Goal: Information Seeking & Learning: Understand process/instructions

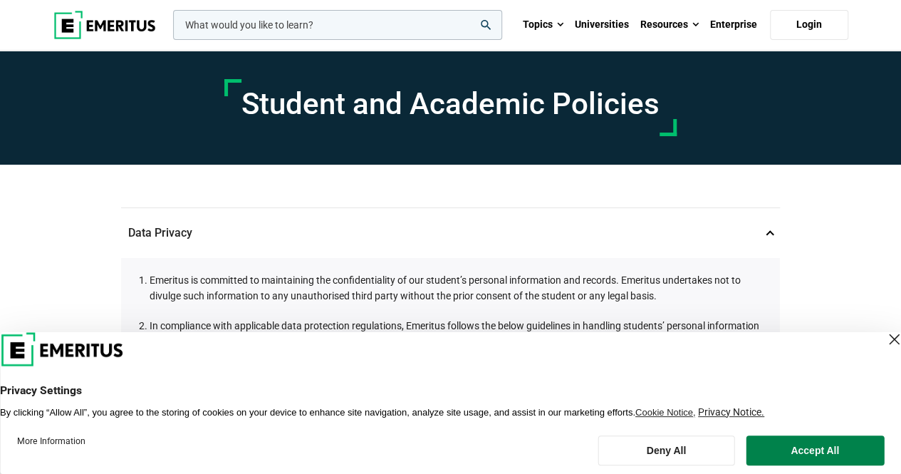
click at [284, 354] on header "Privacy Settings By clicking “Allow All”, you agree to the storing of cookies o…" at bounding box center [450, 375] width 901 height 86
click at [779, 447] on button "Accept All" at bounding box center [815, 450] width 138 height 30
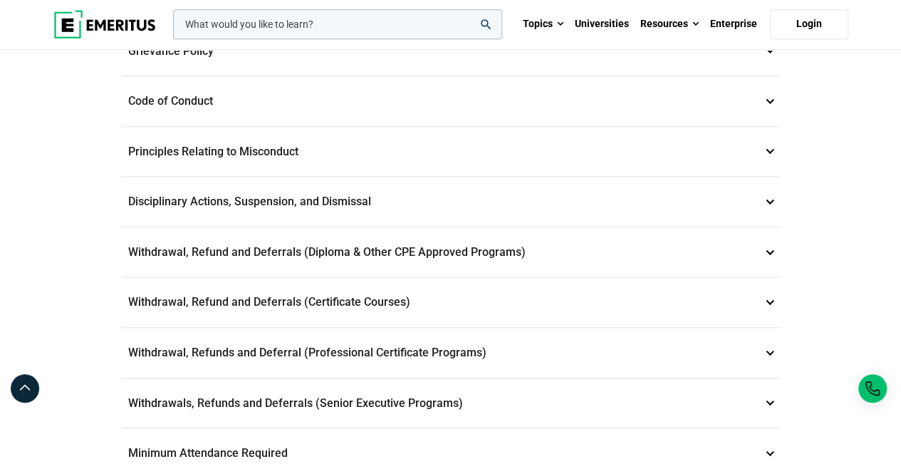
scroll to position [477, 0]
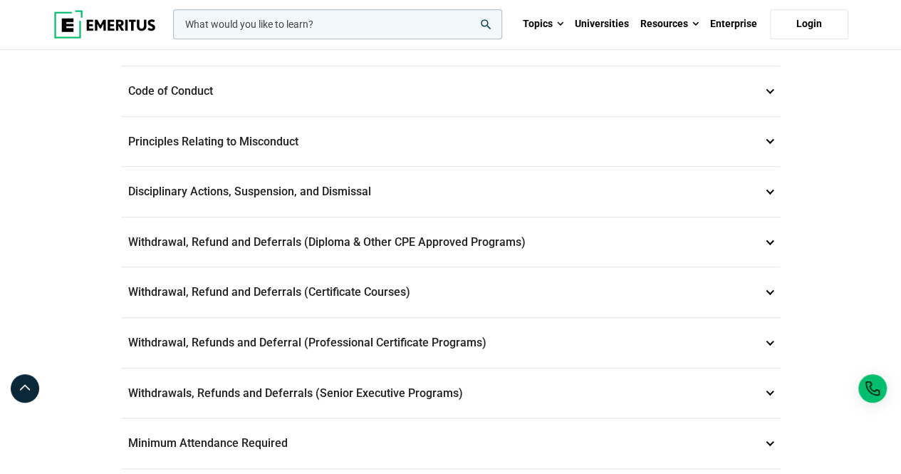
click at [765, 393] on p "Withdrawals, Refunds and Deferrals (Senior Executive Programs) 9" at bounding box center [450, 393] width 659 height 50
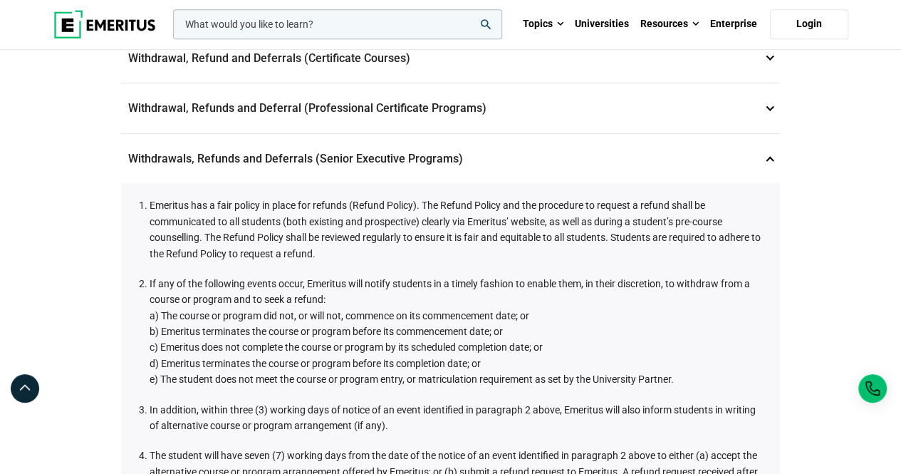
click at [770, 97] on p "Withdrawal, Refunds and Deferral (Professional Certificate Programs) 8" at bounding box center [450, 108] width 659 height 50
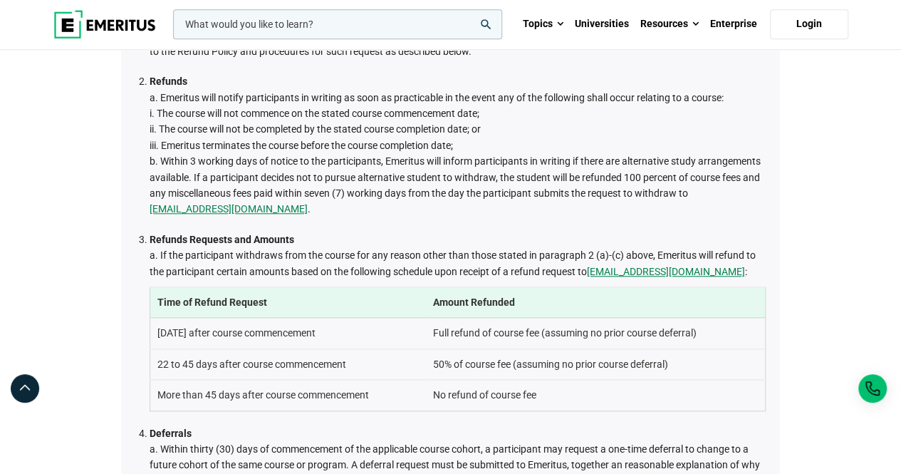
scroll to position [628, 0]
click at [684, 270] on link "admissions@emeritus.org" at bounding box center [666, 272] width 158 height 16
click at [703, 299] on th "Amount Refunded" at bounding box center [595, 303] width 339 height 31
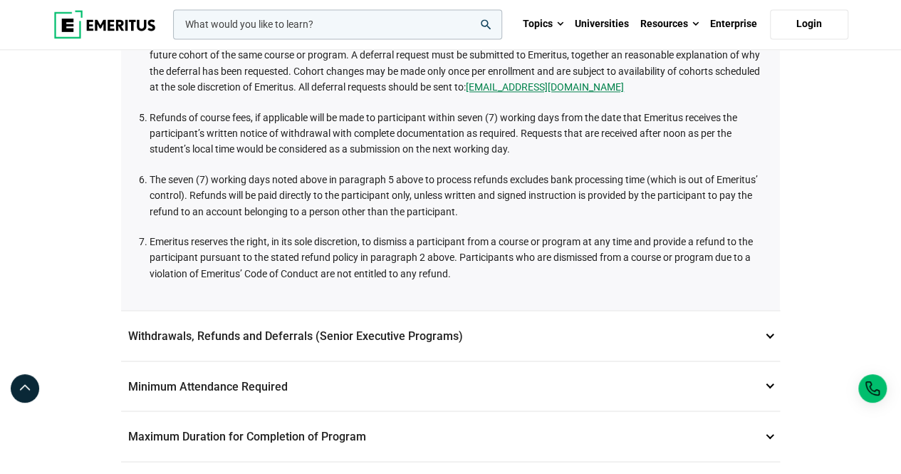
scroll to position [1045, 0]
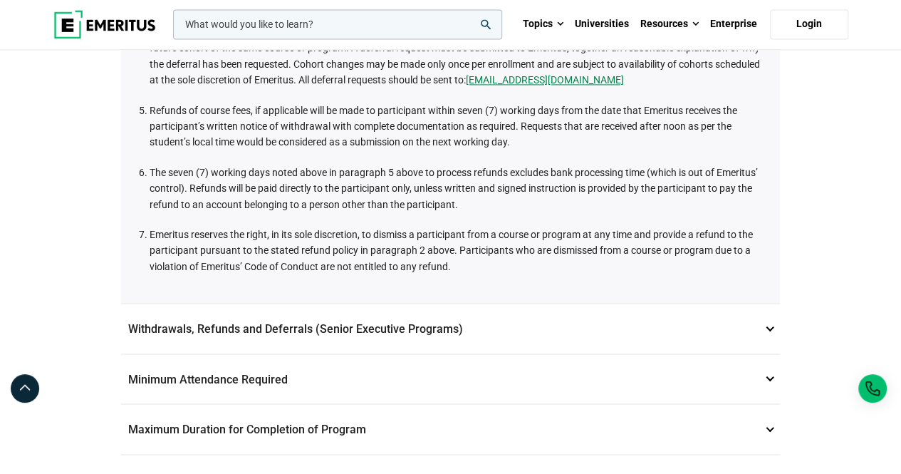
click at [766, 316] on p "Withdrawals, Refunds and Deferrals (Senior Executive Programs) 9" at bounding box center [450, 329] width 659 height 50
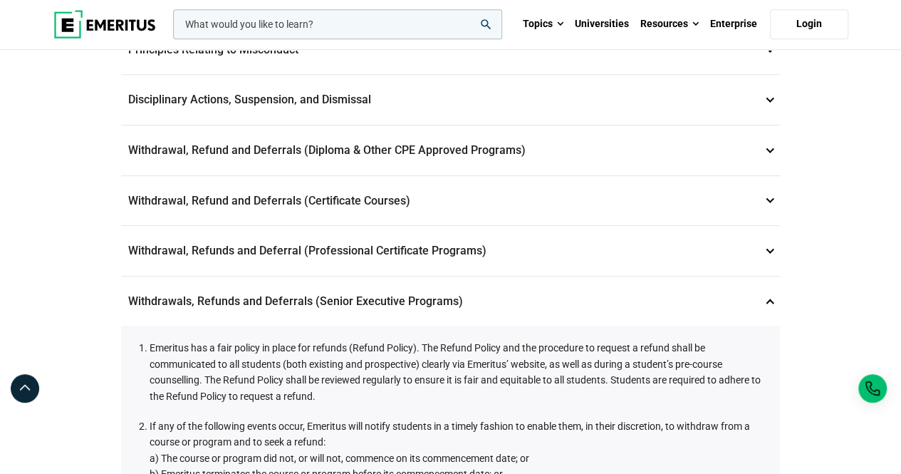
scroll to position [338, 0]
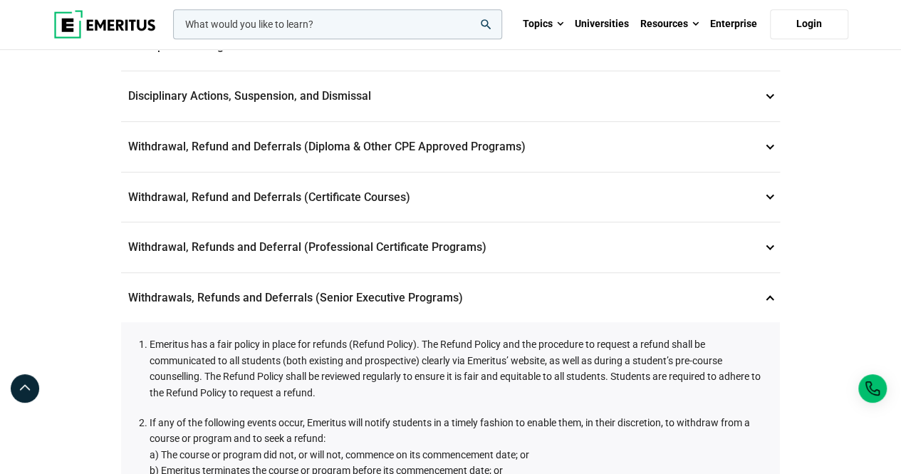
click at [767, 185] on p "Withdrawal, Refund and Deferrals (Certificate Courses) 7" at bounding box center [450, 197] width 659 height 50
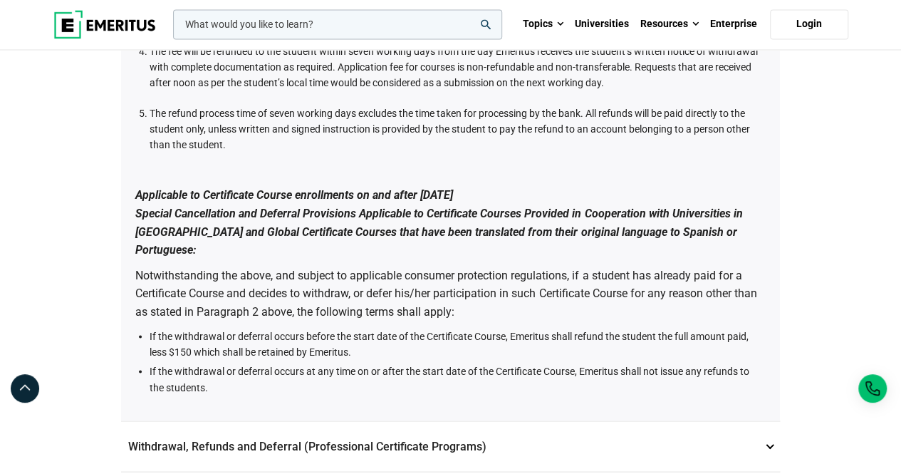
scroll to position [1515, 0]
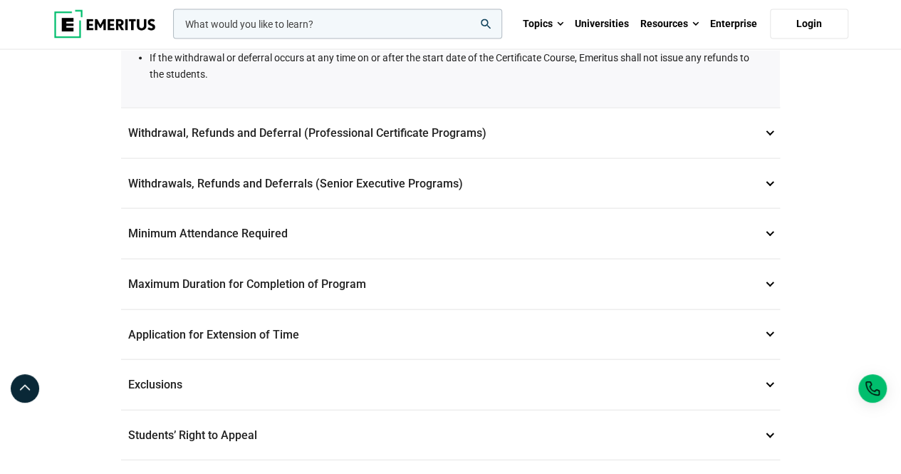
click at [768, 108] on p "Withdrawal, Refunds and Deferral (Professional Certificate Programs) 8" at bounding box center [450, 133] width 659 height 50
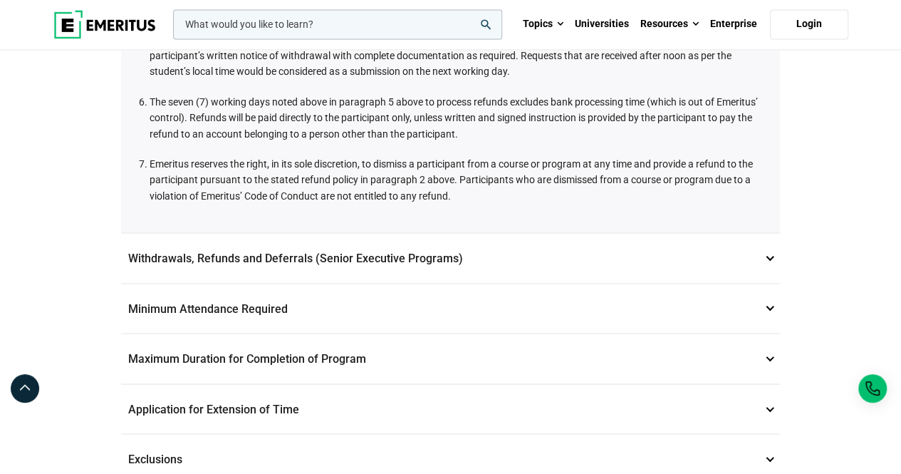
scroll to position [1039, 0]
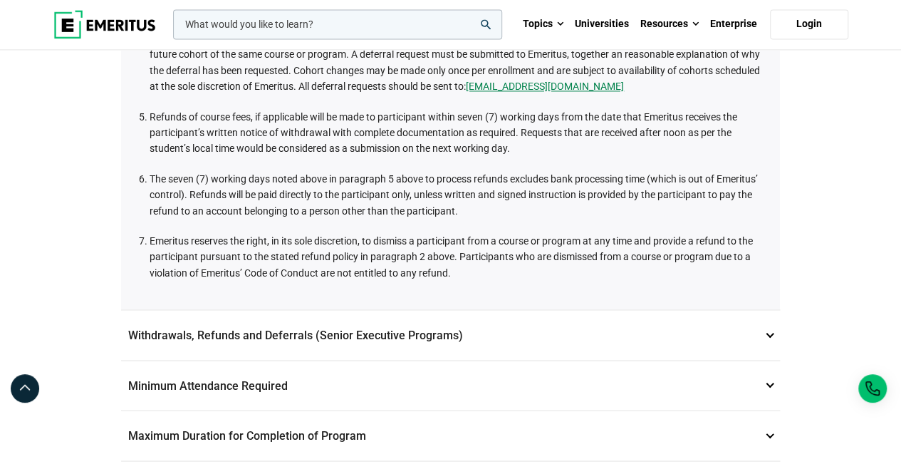
click at [771, 328] on p "Withdrawals, Refunds and Deferrals (Senior Executive Programs) 9" at bounding box center [450, 335] width 659 height 50
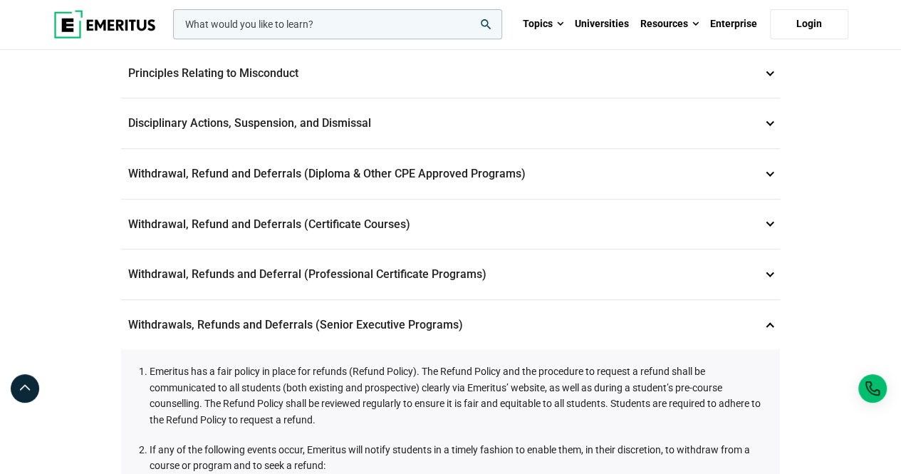
scroll to position [244, 0]
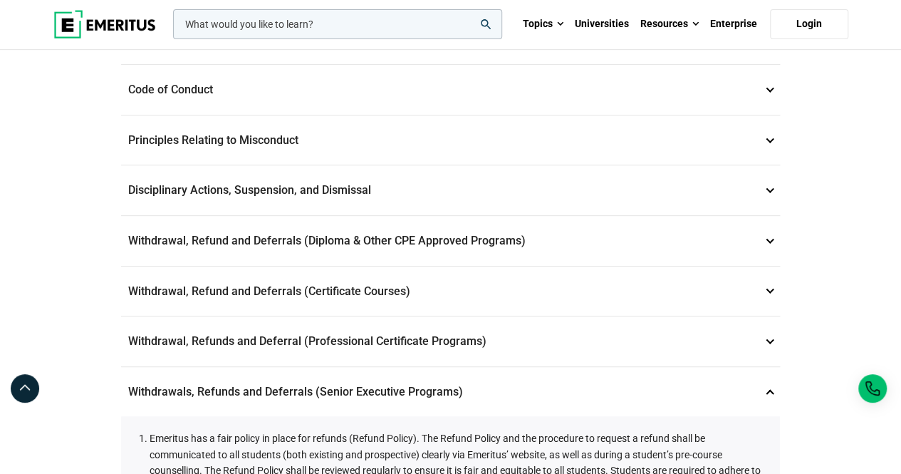
click at [767, 333] on p "Withdrawal, Refunds and Deferral (Professional Certificate Programs) 8" at bounding box center [450, 341] width 659 height 50
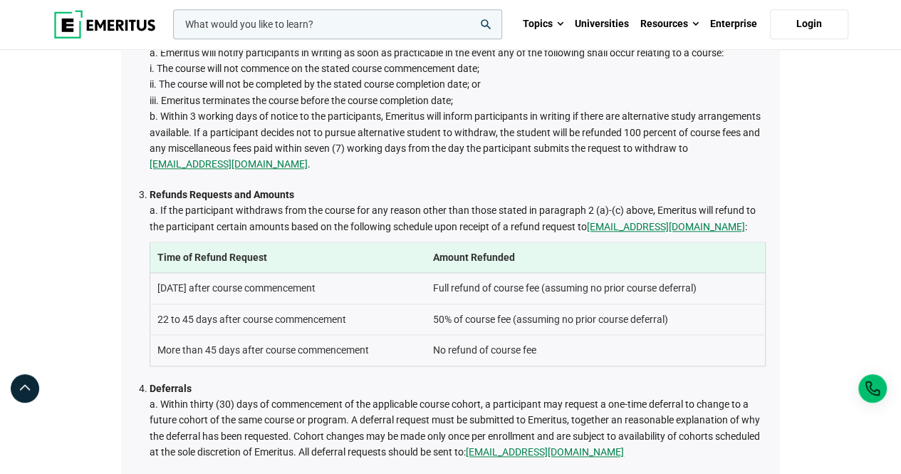
scroll to position [674, 0]
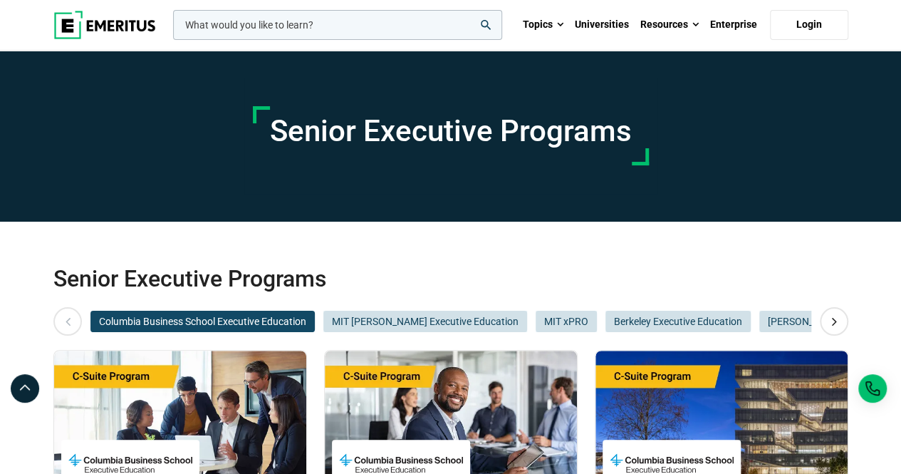
click at [118, 24] on img at bounding box center [104, 25] width 103 height 28
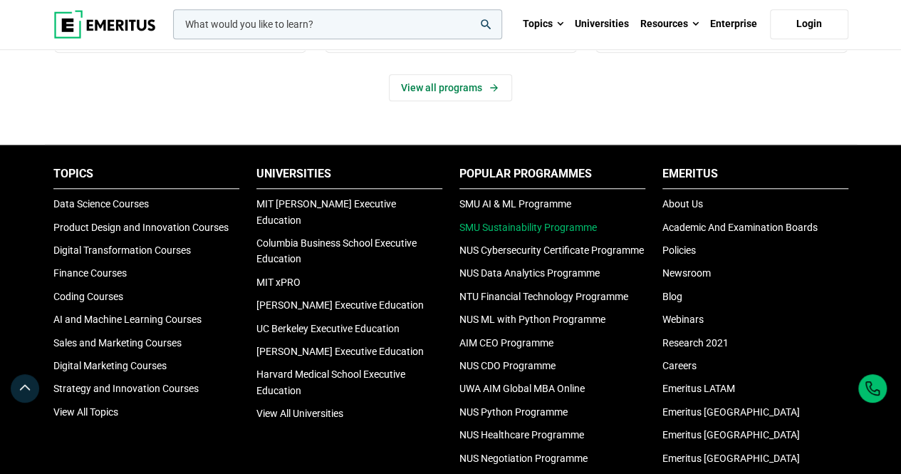
scroll to position [569, 0]
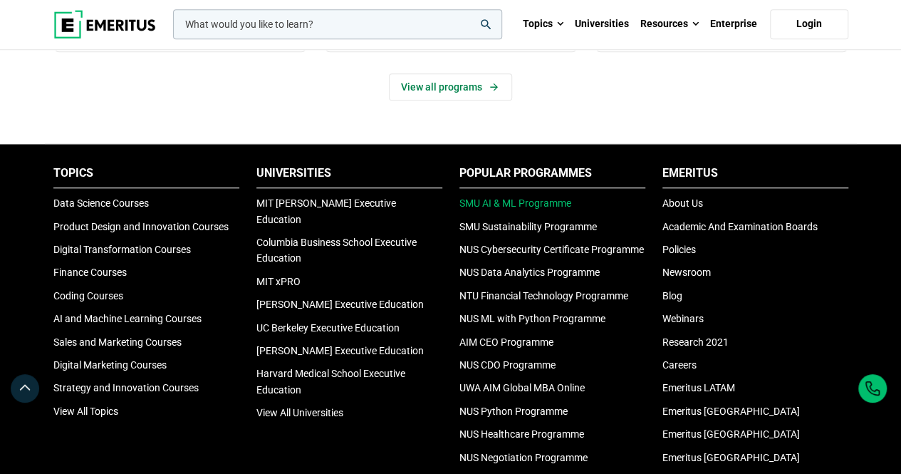
click at [549, 202] on link "SMU AI & ML Programme" at bounding box center [516, 202] width 112 height 11
